Goal: Task Accomplishment & Management: Manage account settings

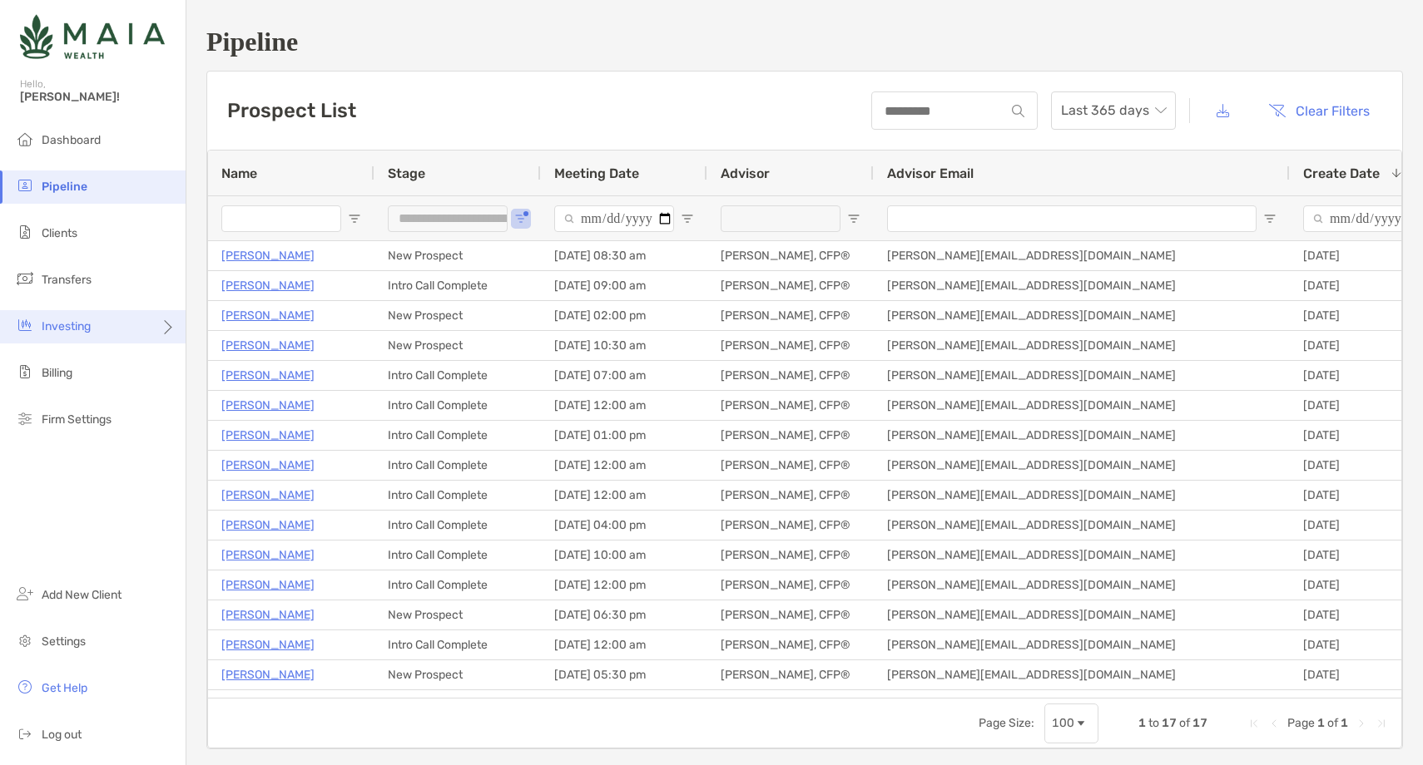
click at [123, 323] on div "Investing" at bounding box center [93, 326] width 186 height 33
click at [150, 329] on div "Investing" at bounding box center [93, 326] width 186 height 33
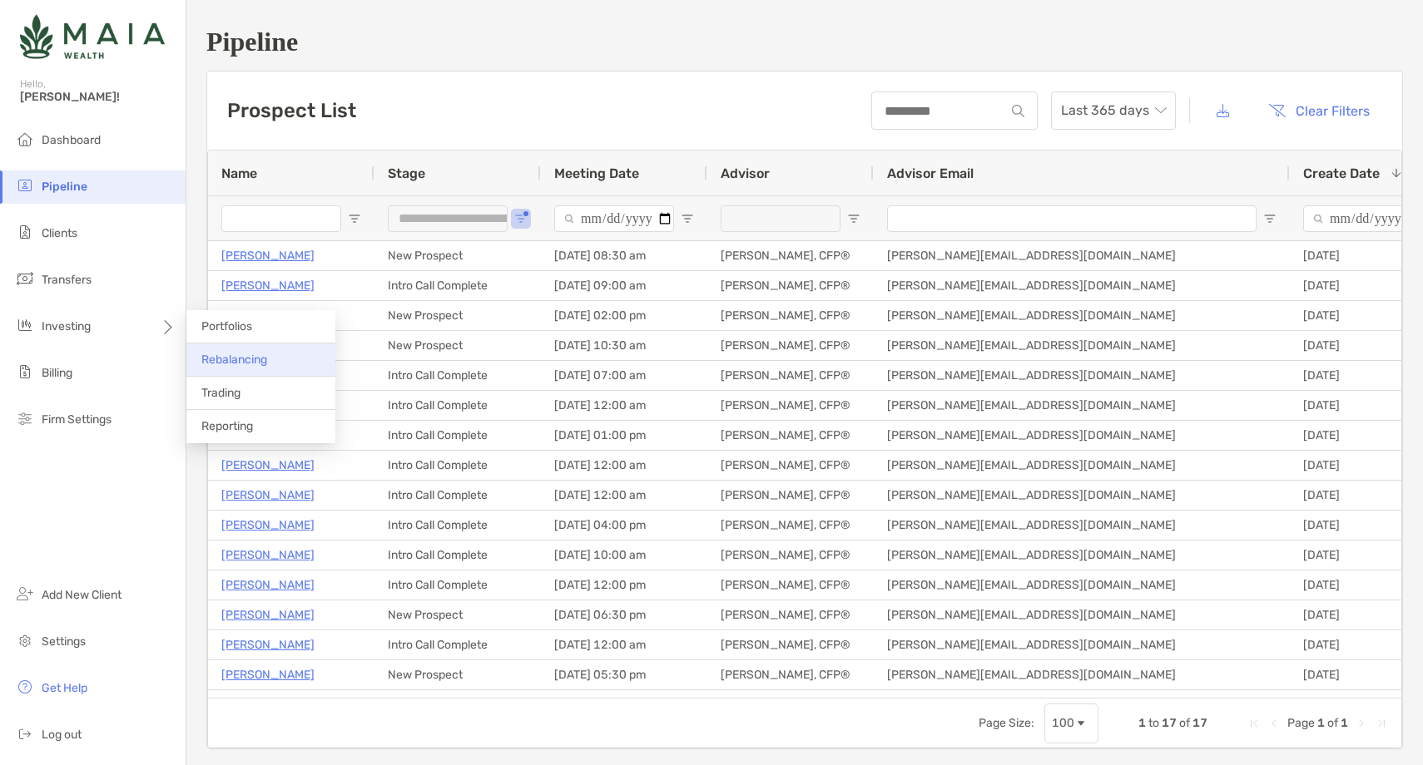
click at [249, 355] on span "Rebalancing" at bounding box center [234, 360] width 66 height 14
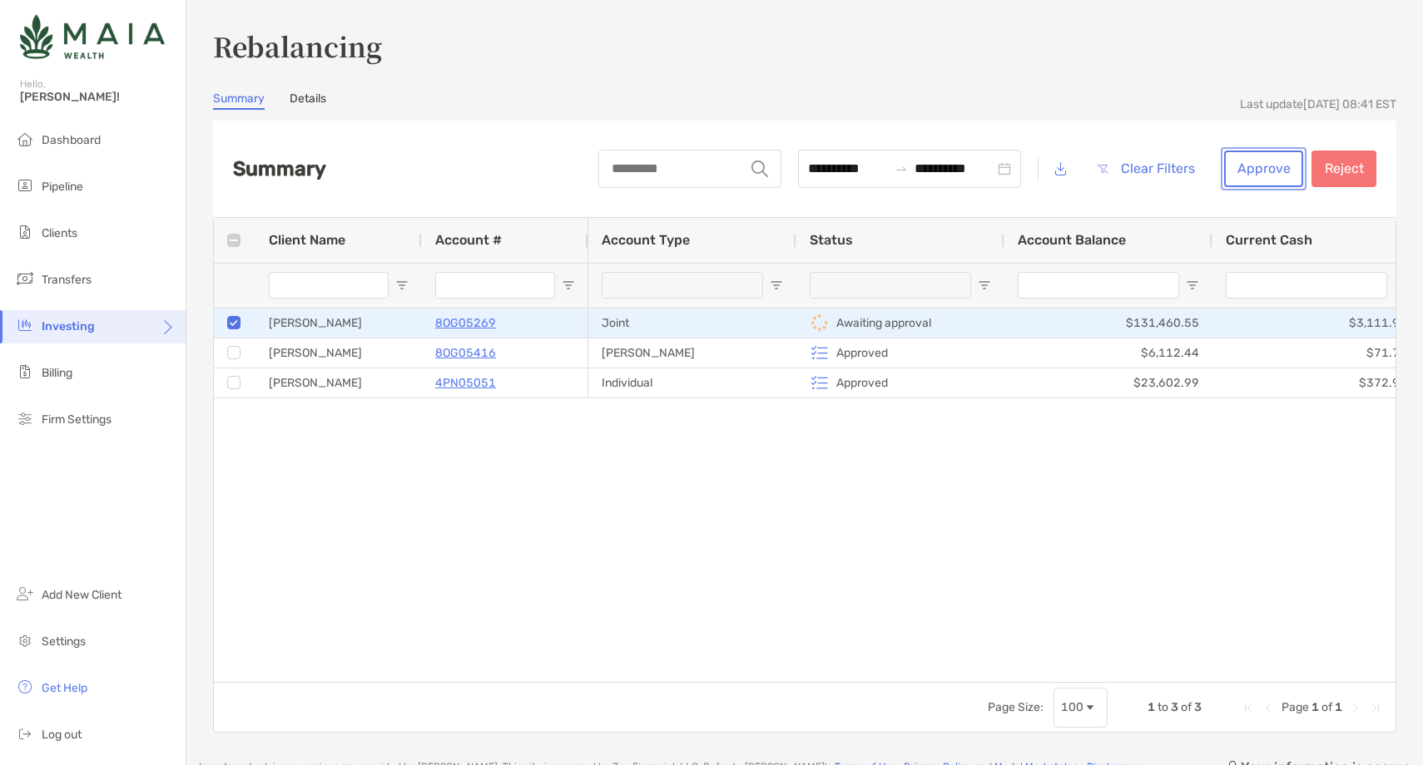
click at [1275, 171] on button "Approve" at bounding box center [1263, 169] width 79 height 37
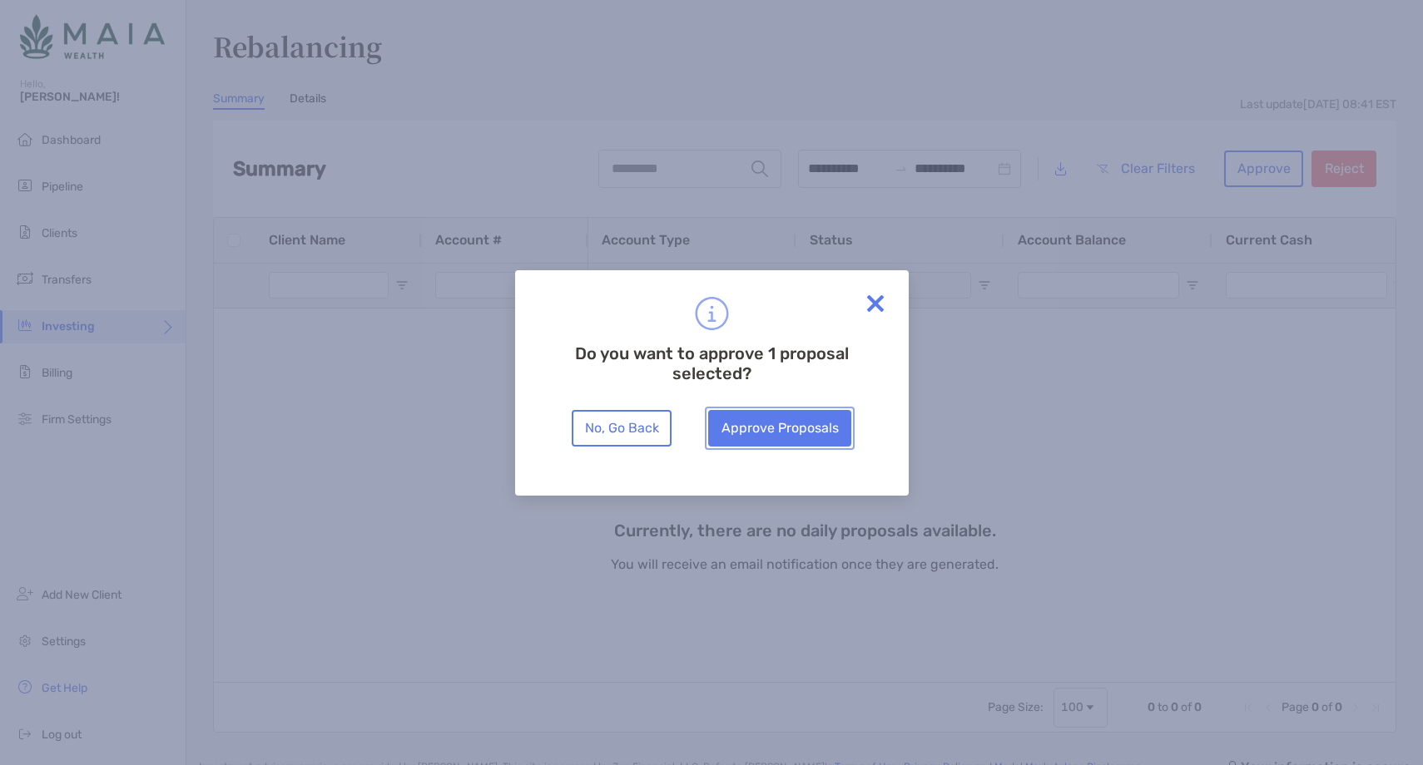
click at [798, 430] on button "Approve Proposals" at bounding box center [779, 428] width 143 height 37
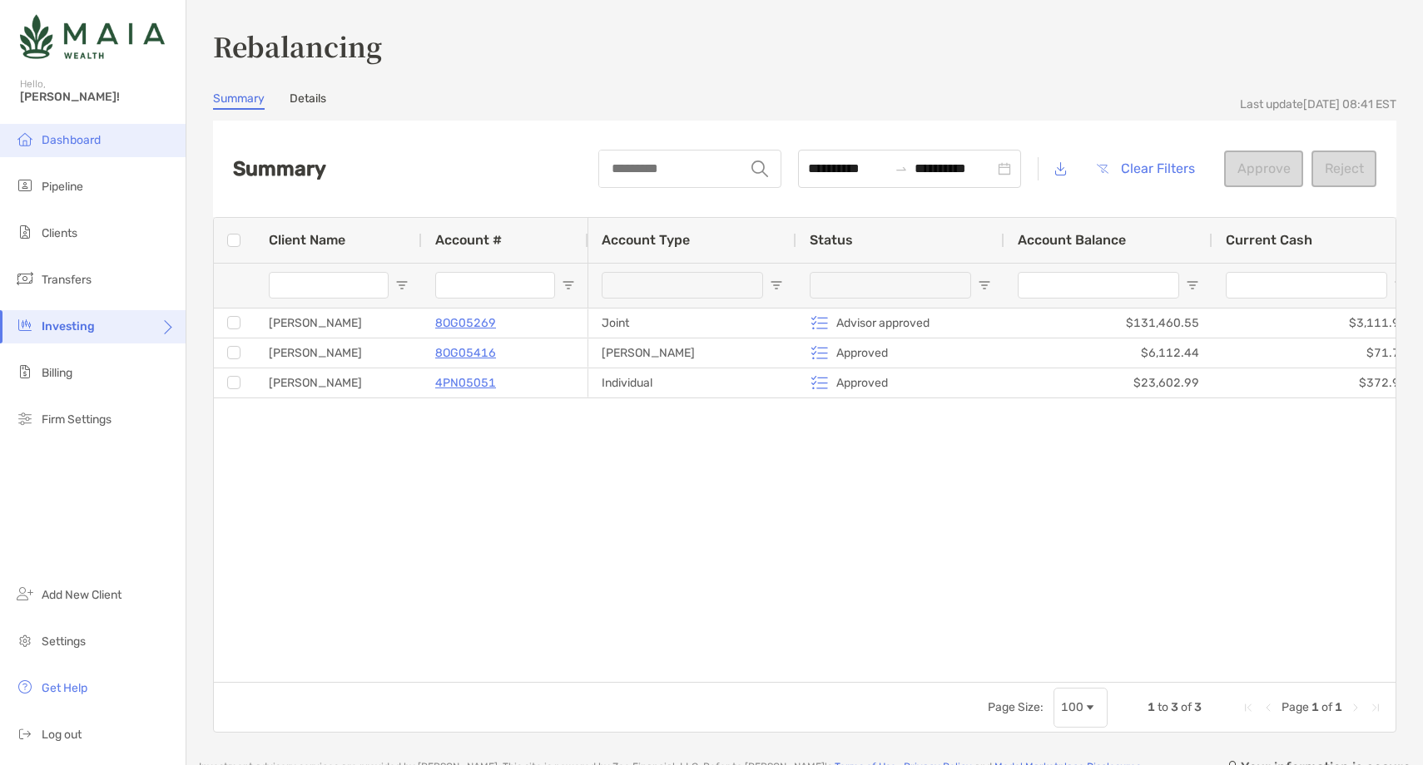
click at [94, 141] on span "Dashboard" at bounding box center [71, 140] width 59 height 14
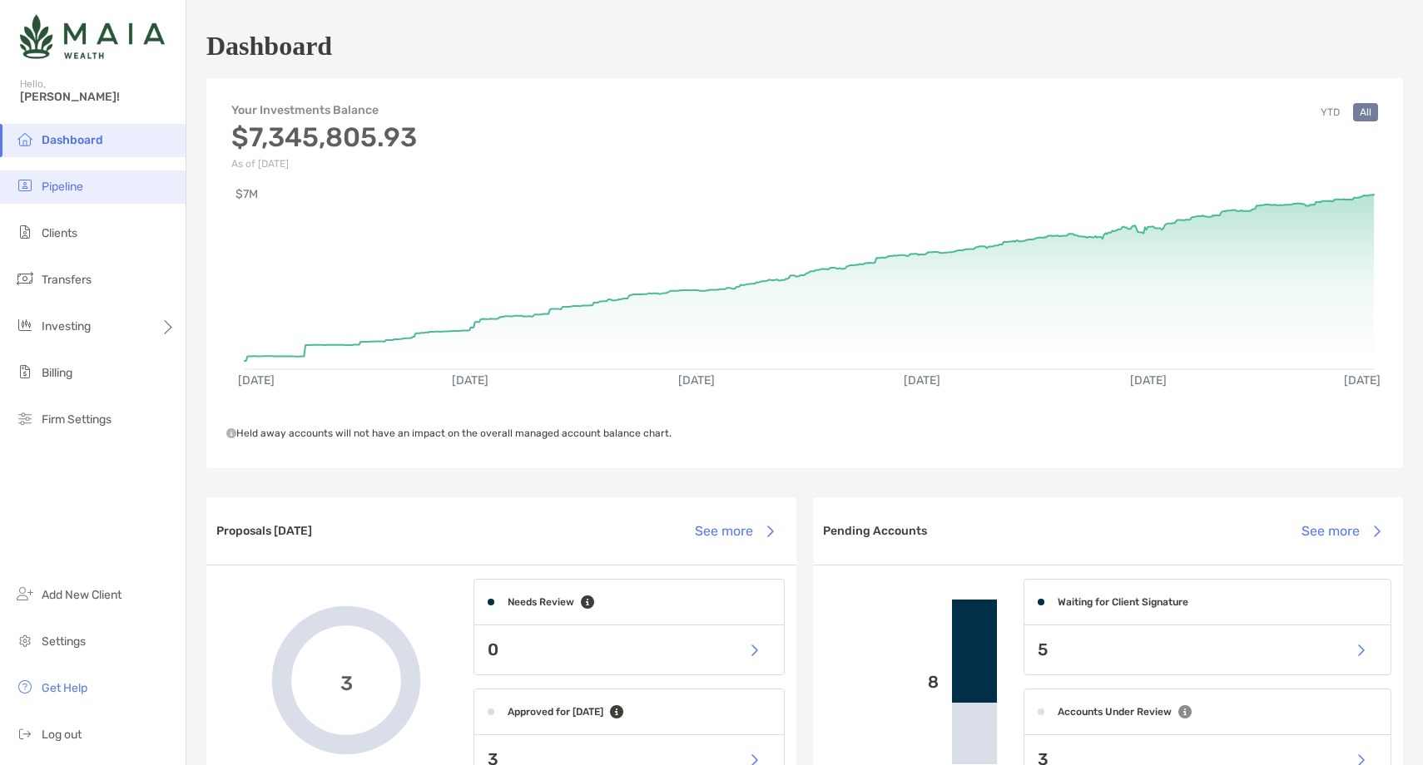
click at [92, 198] on li "Pipeline" at bounding box center [93, 187] width 186 height 33
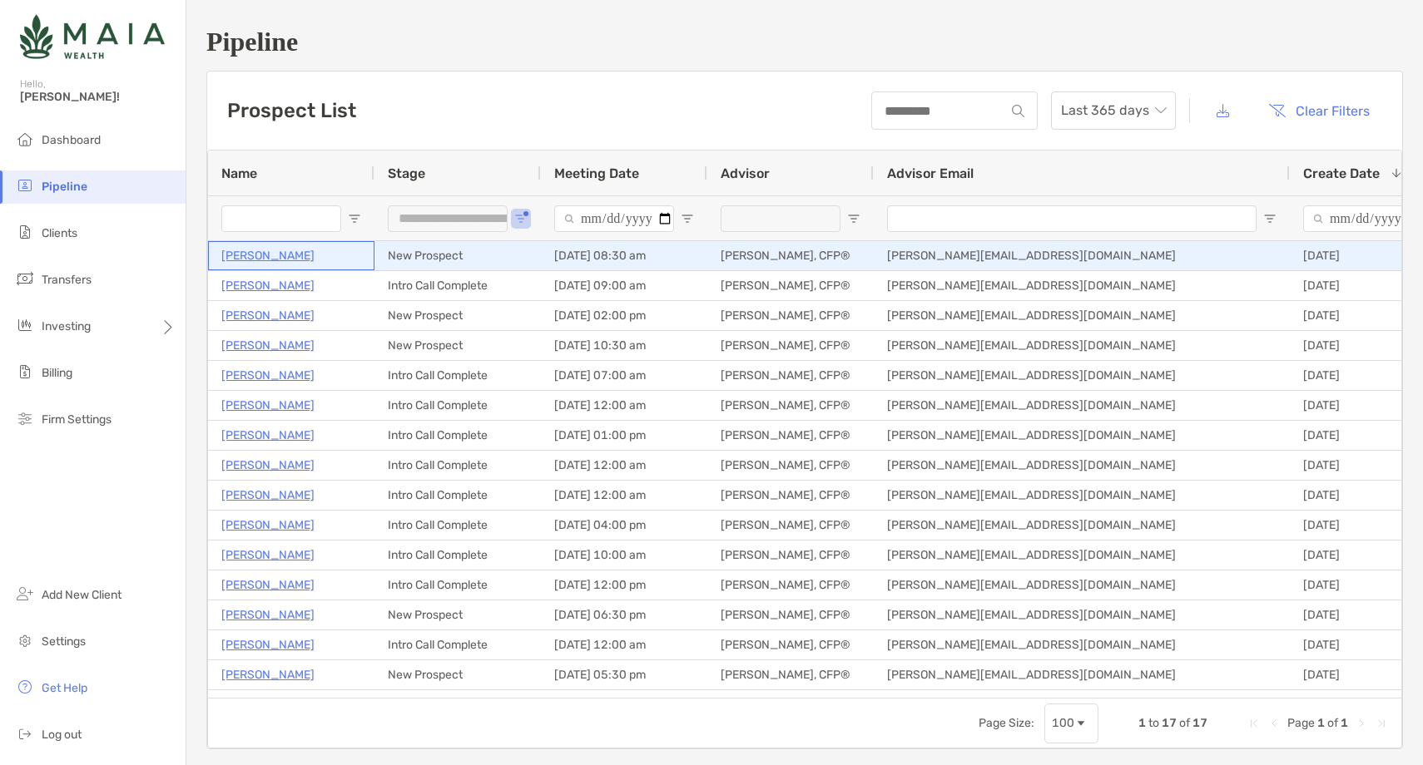
click at [262, 259] on p "[PERSON_NAME]" at bounding box center [267, 255] width 93 height 21
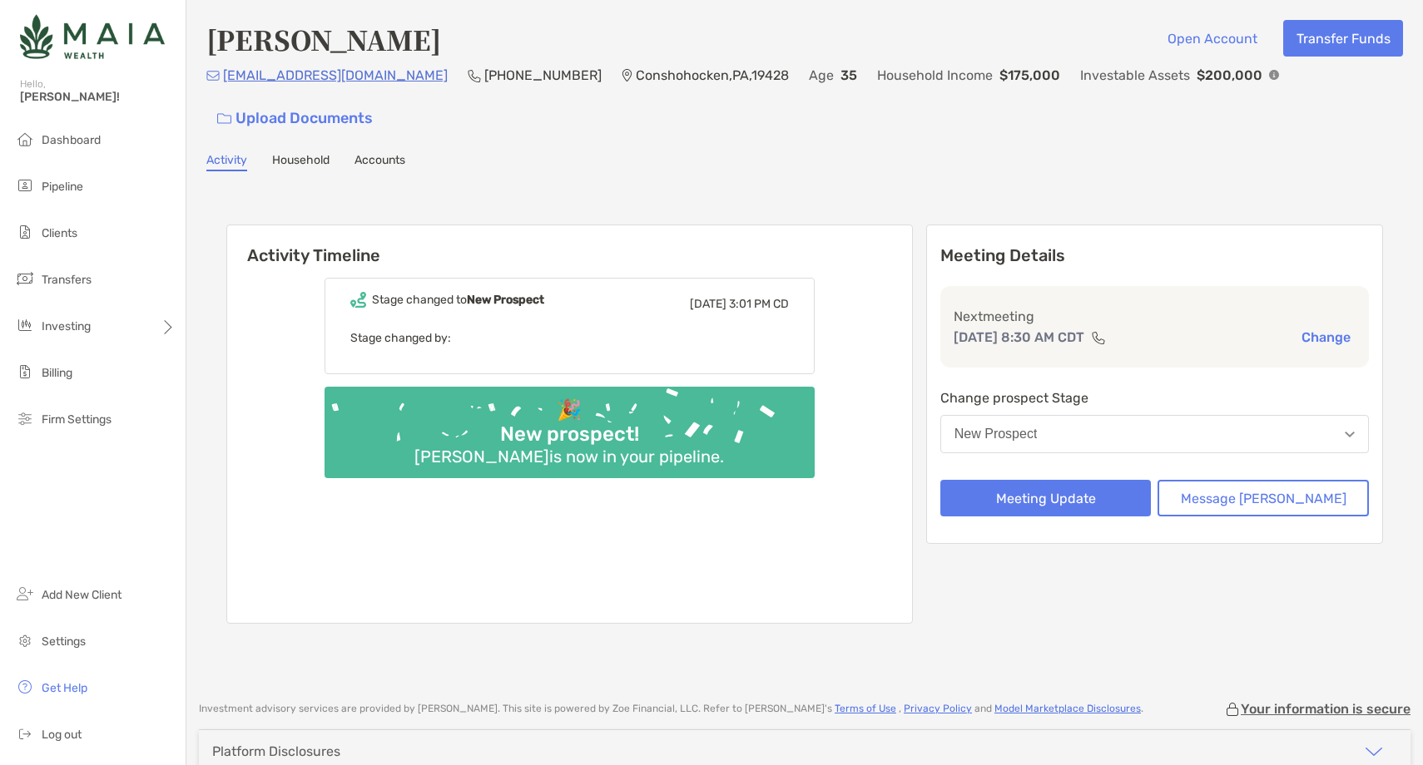
click at [329, 40] on h4 "[PERSON_NAME]" at bounding box center [323, 39] width 235 height 38
copy h4 "[PERSON_NAME]"
